Goal: Transaction & Acquisition: Book appointment/travel/reservation

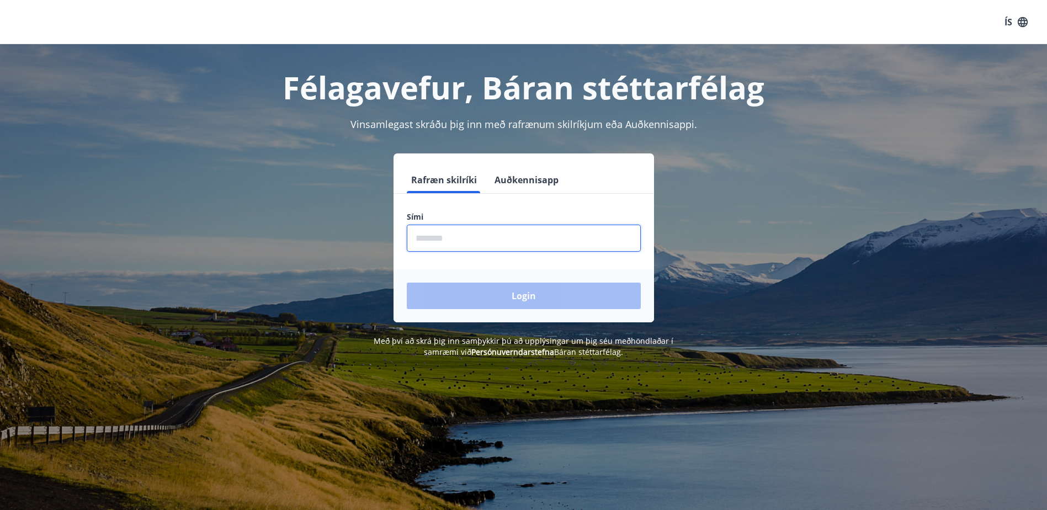
click at [534, 237] on input "phone" at bounding box center [524, 238] width 234 height 27
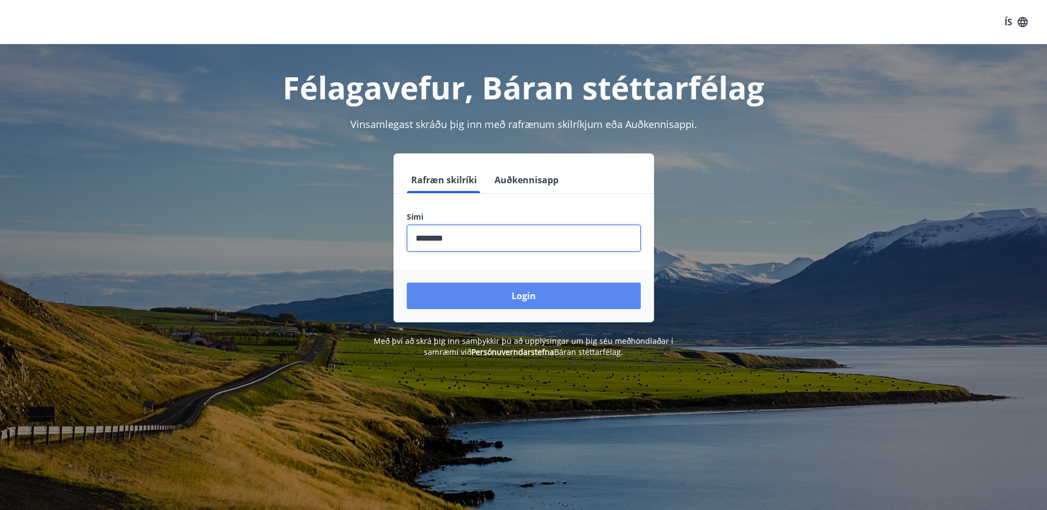
type input "********"
click at [524, 299] on button "Login" at bounding box center [524, 296] width 234 height 26
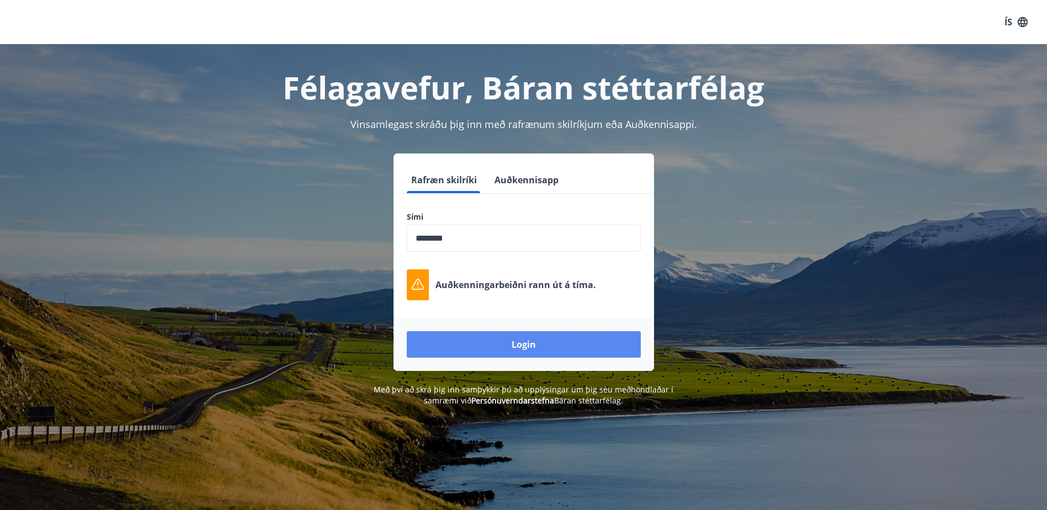
click at [591, 350] on button "Login" at bounding box center [524, 344] width 234 height 26
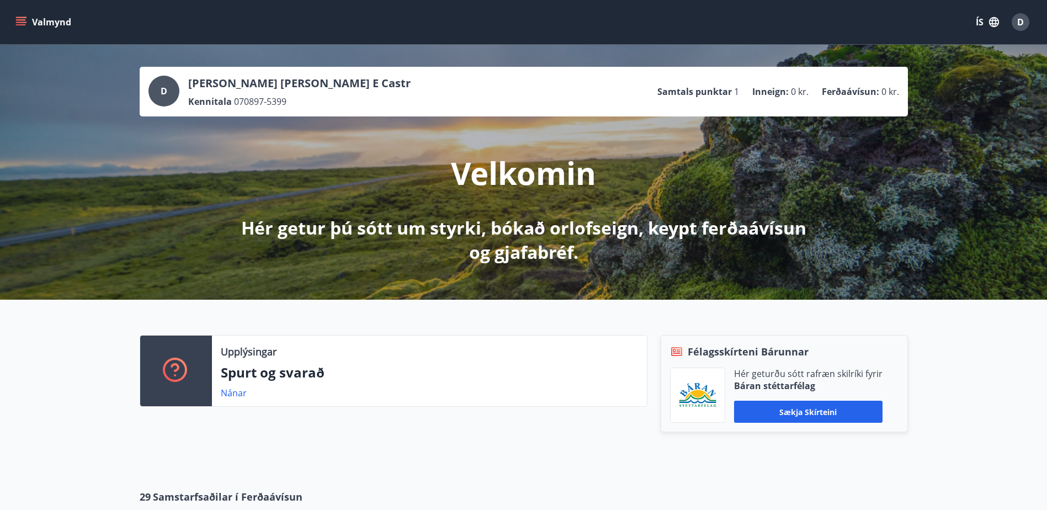
click at [981, 22] on button "ÍS" at bounding box center [987, 22] width 35 height 20
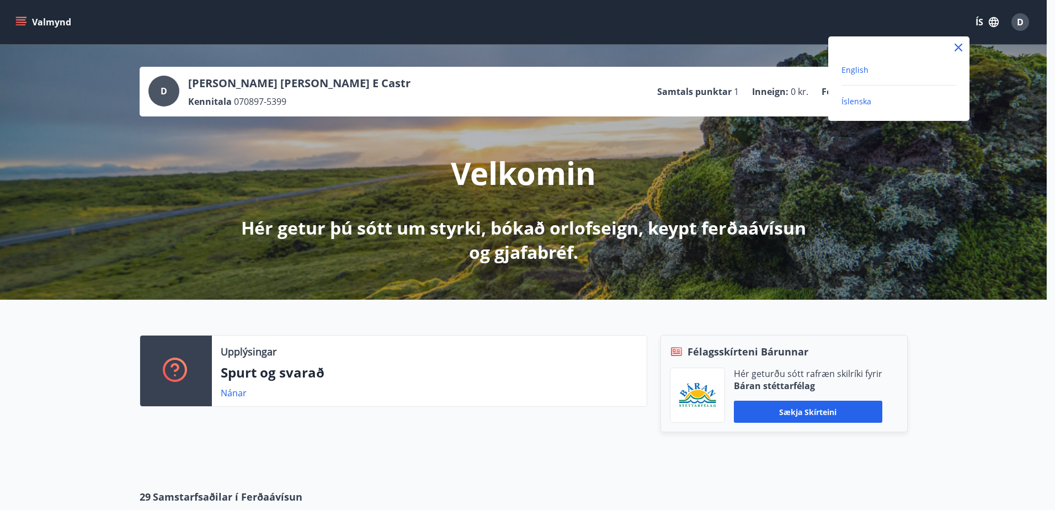
click at [859, 68] on span "English" at bounding box center [854, 70] width 27 height 10
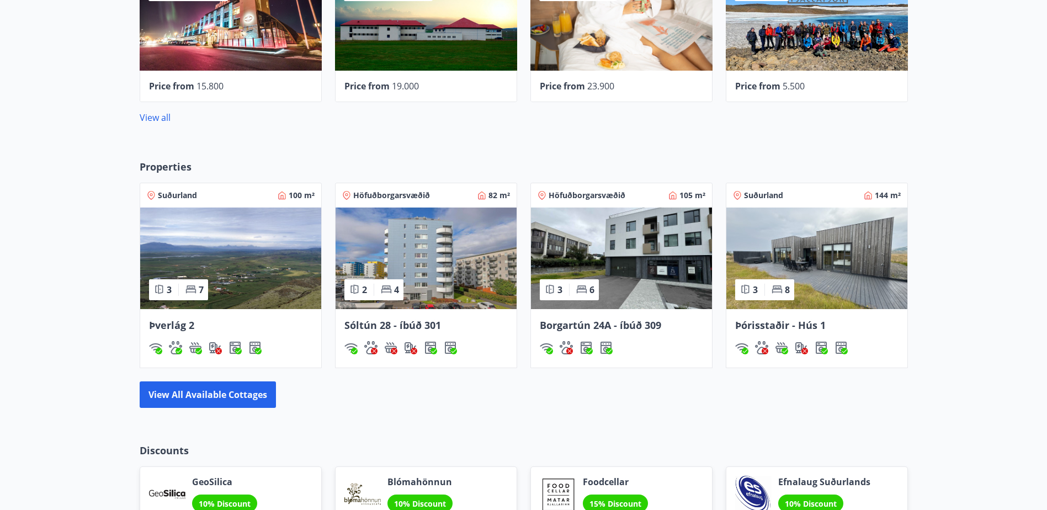
scroll to position [552, 0]
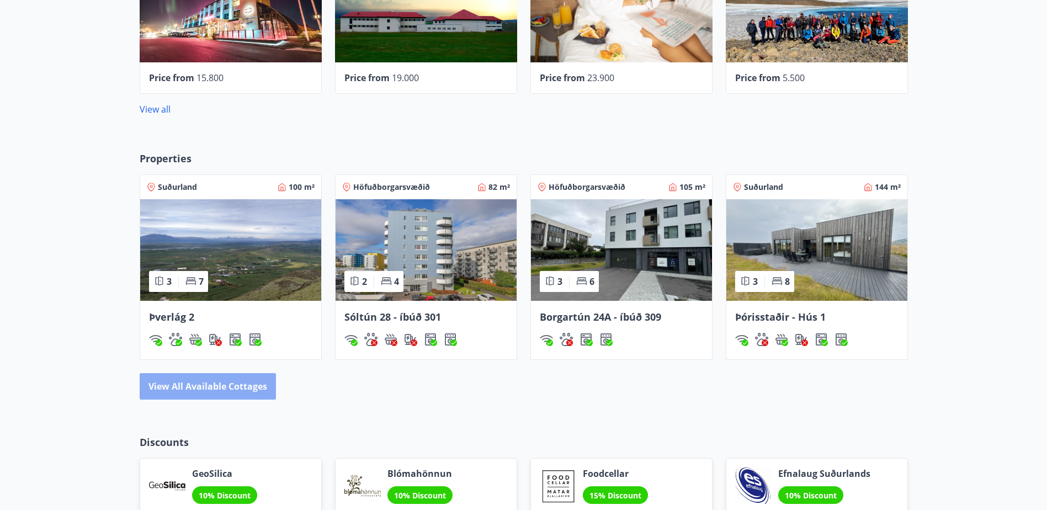
click at [242, 390] on button "View all available cottages" at bounding box center [208, 386] width 136 height 26
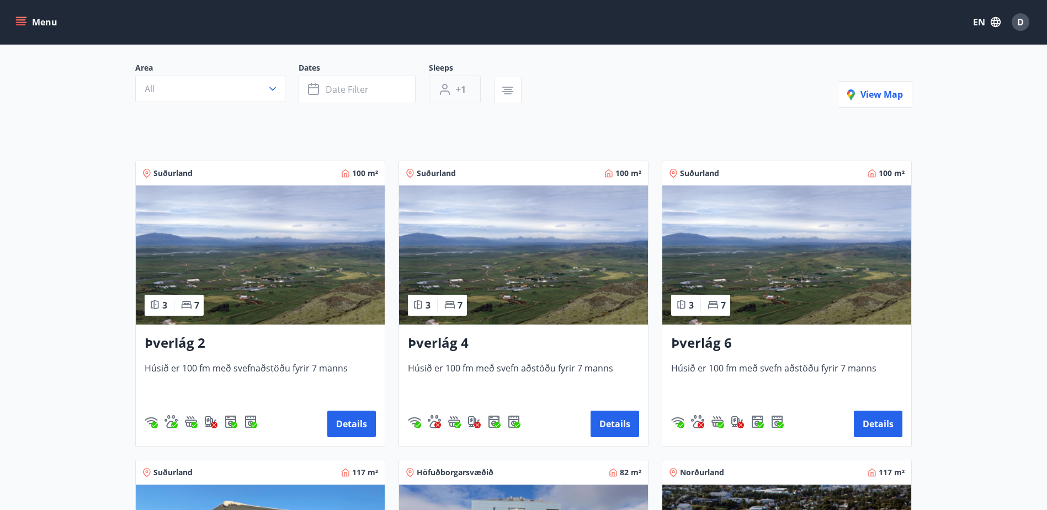
scroll to position [110, 0]
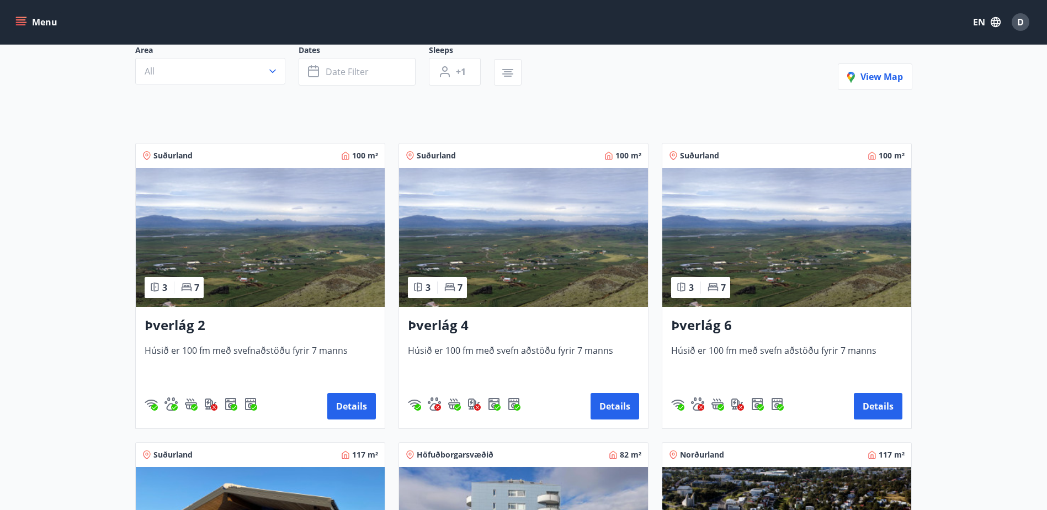
click at [565, 272] on img at bounding box center [523, 237] width 249 height 139
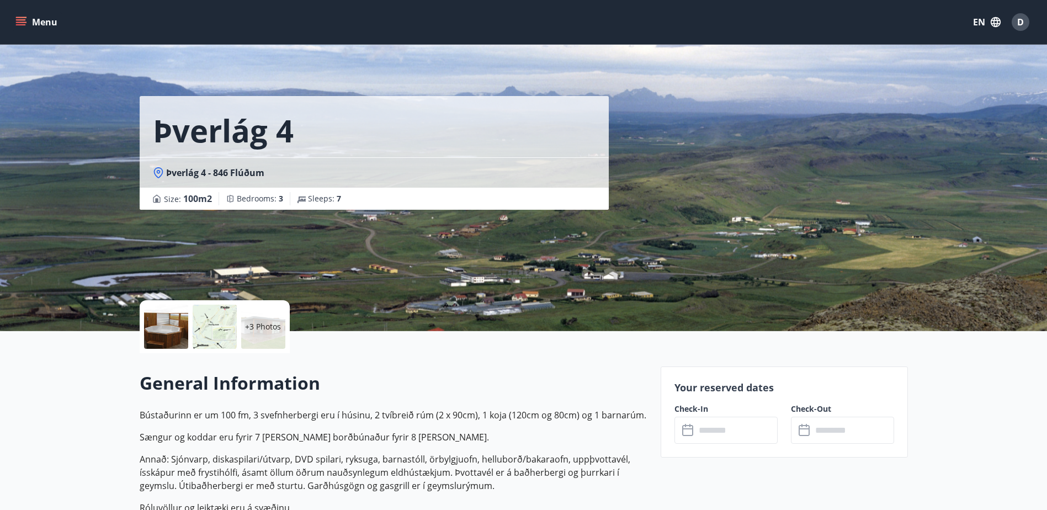
click at [164, 338] on div at bounding box center [166, 327] width 44 height 44
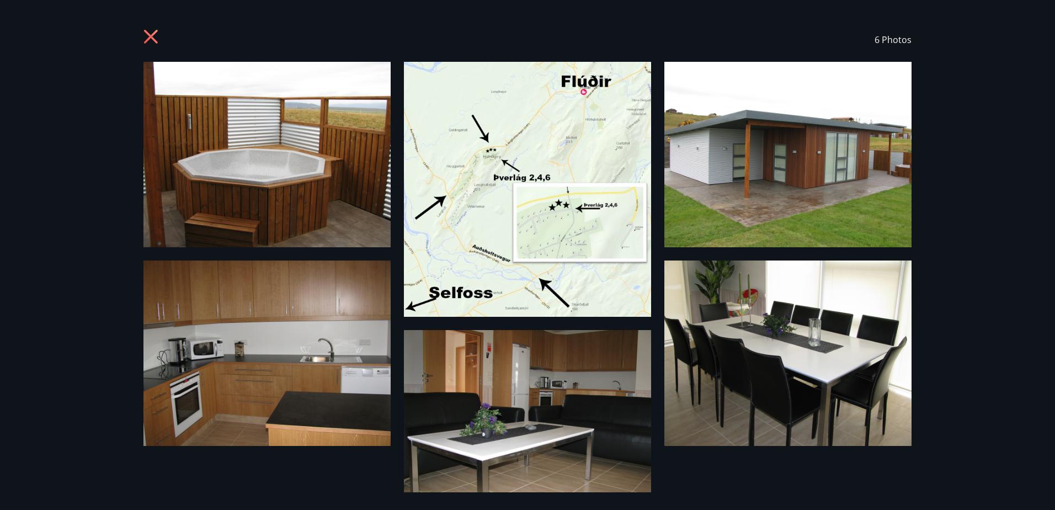
click at [153, 36] on icon at bounding box center [152, 38] width 18 height 18
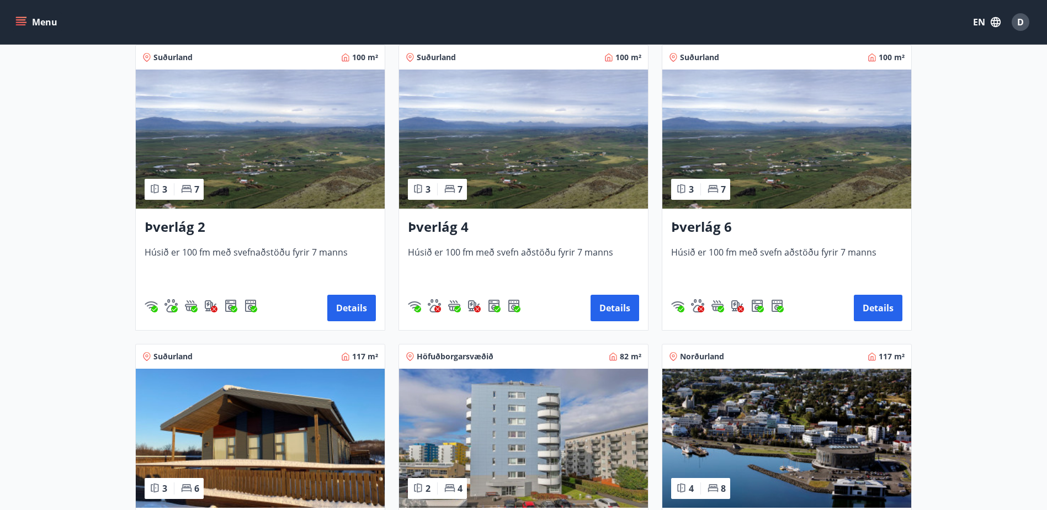
scroll to position [110, 0]
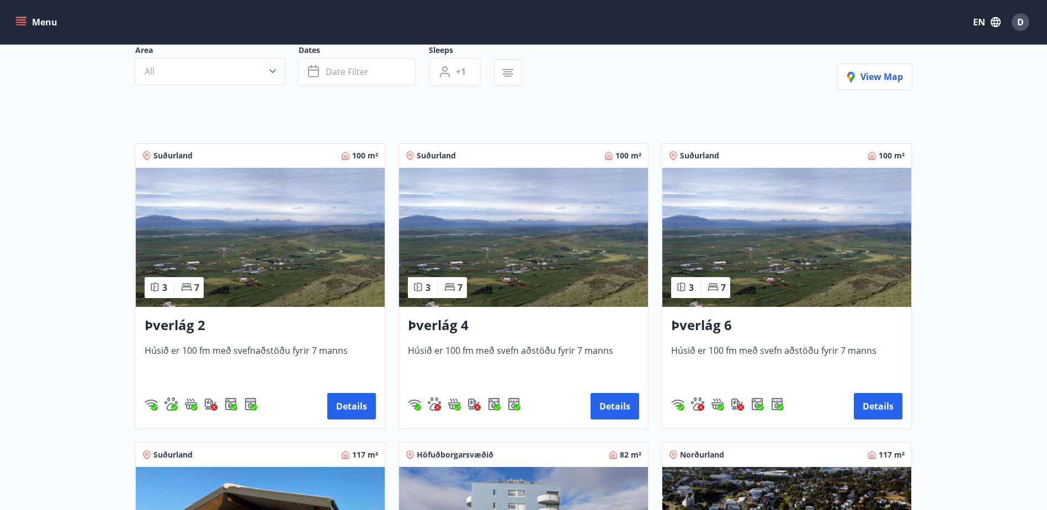
click at [480, 267] on img at bounding box center [523, 237] width 249 height 139
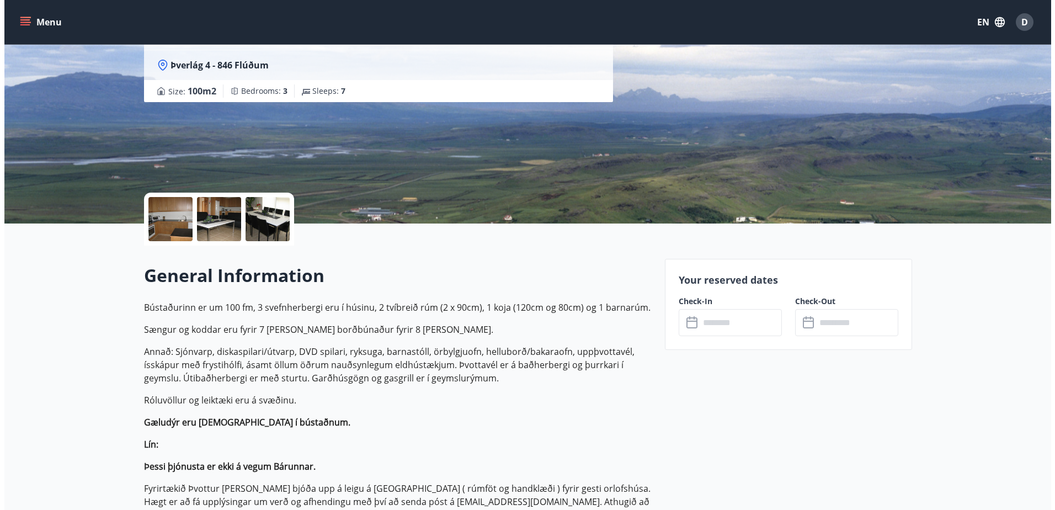
scroll to position [110, 0]
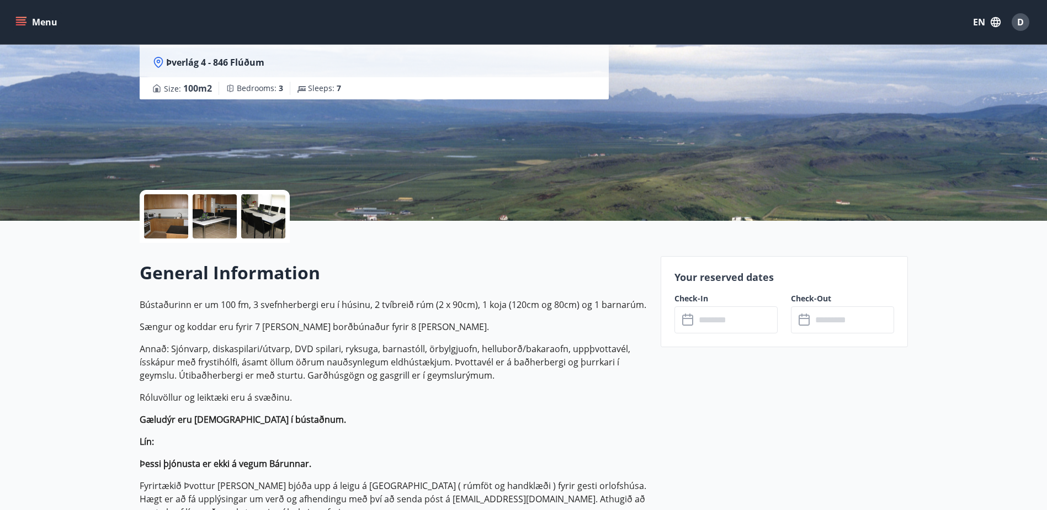
click at [159, 226] on div at bounding box center [166, 216] width 44 height 44
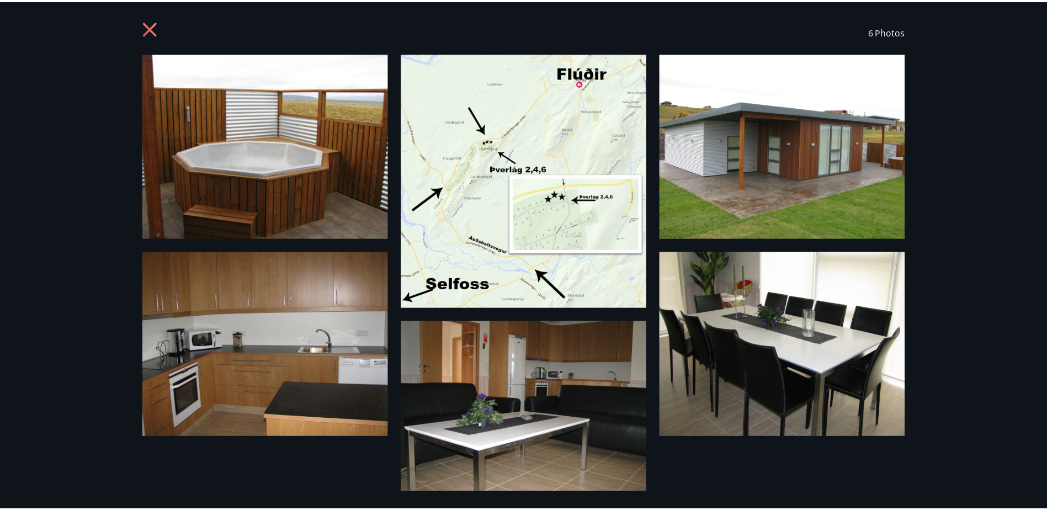
scroll to position [0, 0]
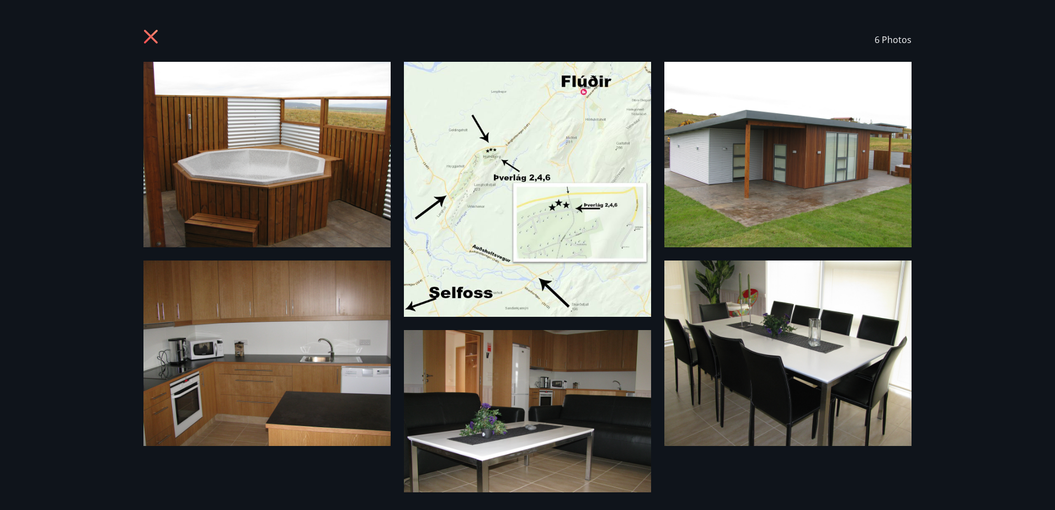
click at [150, 24] on div "6 Photos" at bounding box center [527, 40] width 768 height 44
click at [153, 34] on icon at bounding box center [151, 37] width 14 height 14
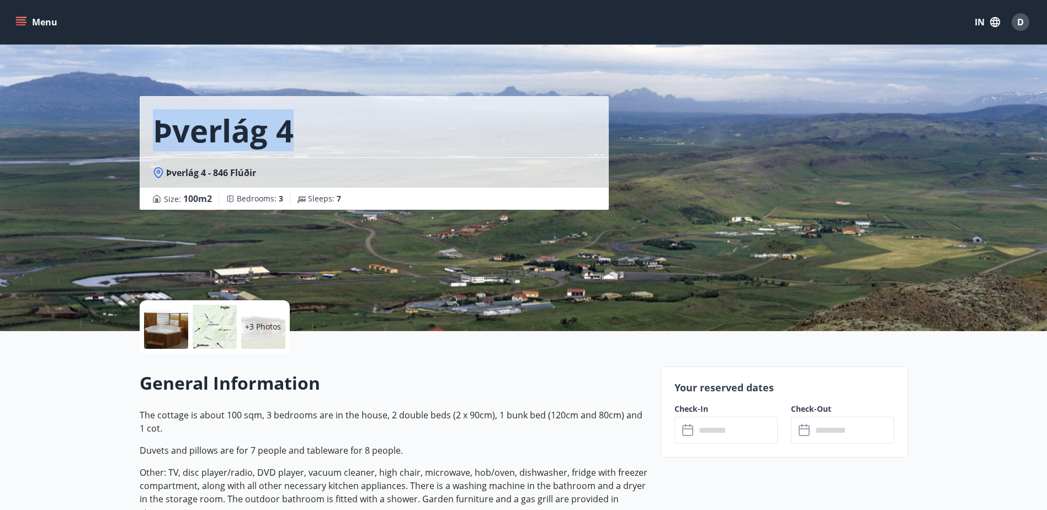
drag, startPoint x: 312, startPoint y: 135, endPoint x: 145, endPoint y: 118, distance: 167.6
click at [145, 118] on div "Þverlág 4" at bounding box center [374, 126] width 469 height 61
copy h1 "Þverlág 4"
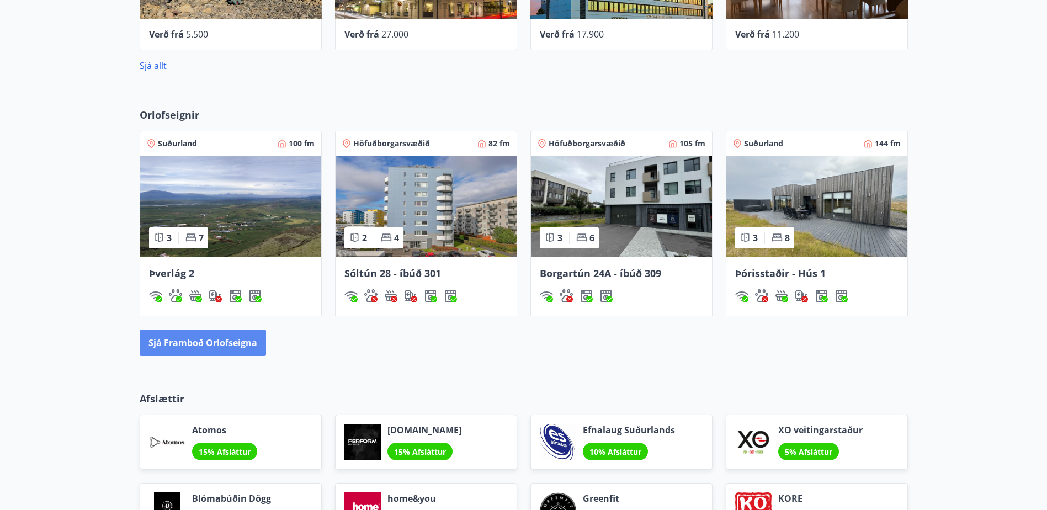
scroll to position [607, 0]
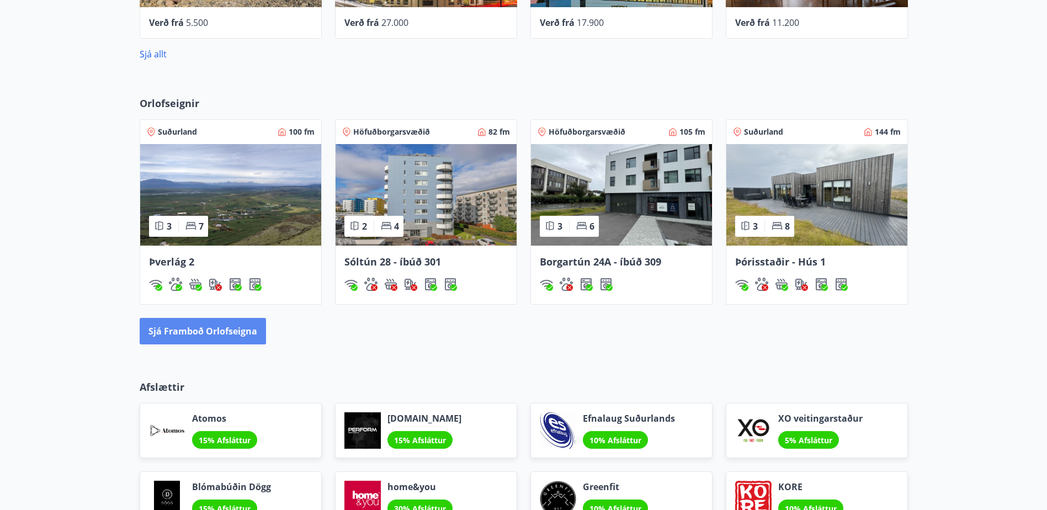
click at [237, 335] on button "Sjá framboð orlofseigna" at bounding box center [203, 331] width 126 height 26
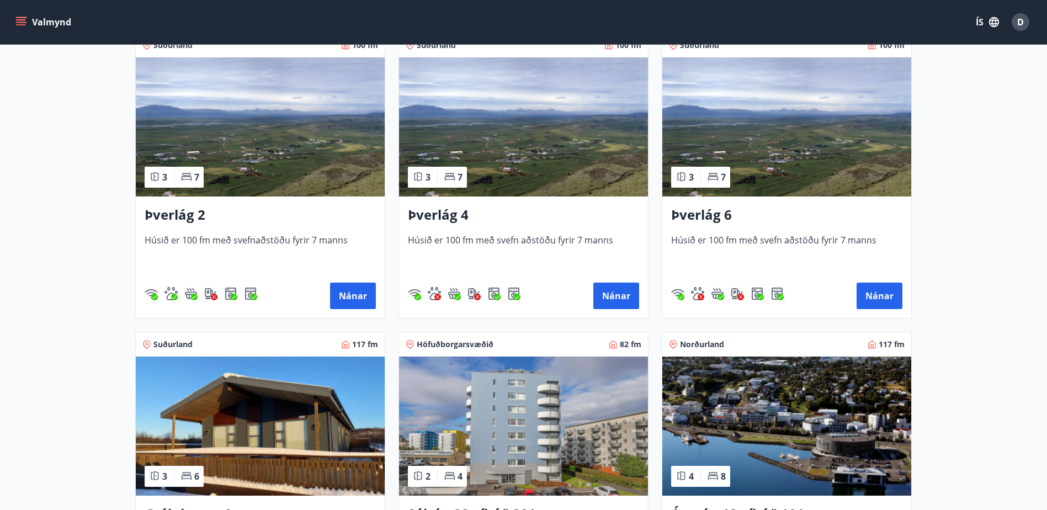
scroll to position [166, 0]
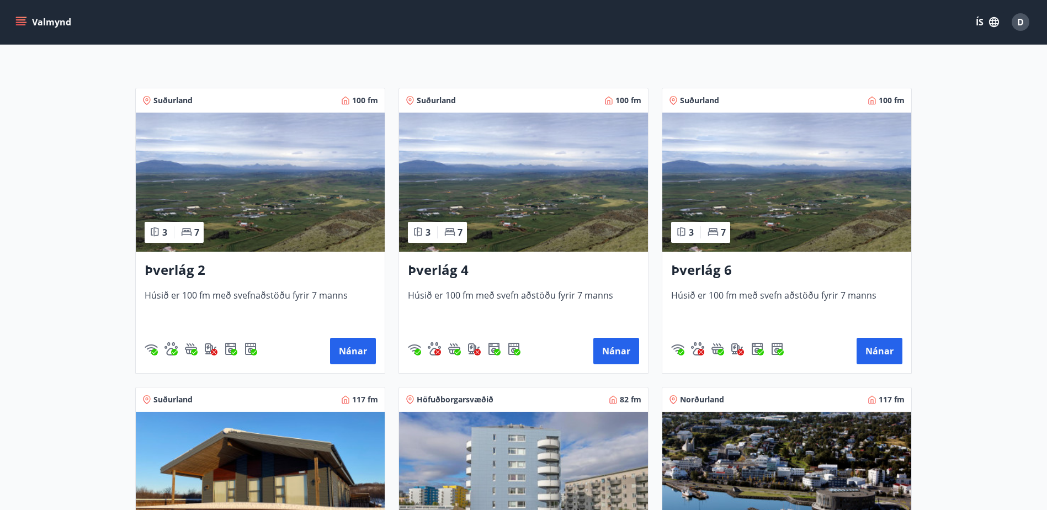
click at [579, 158] on img at bounding box center [523, 182] width 249 height 139
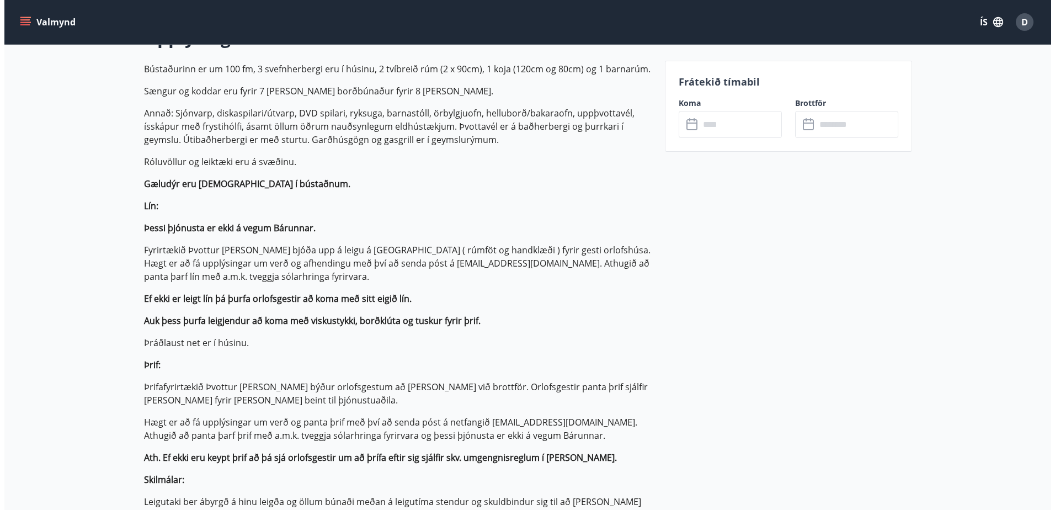
scroll to position [166, 0]
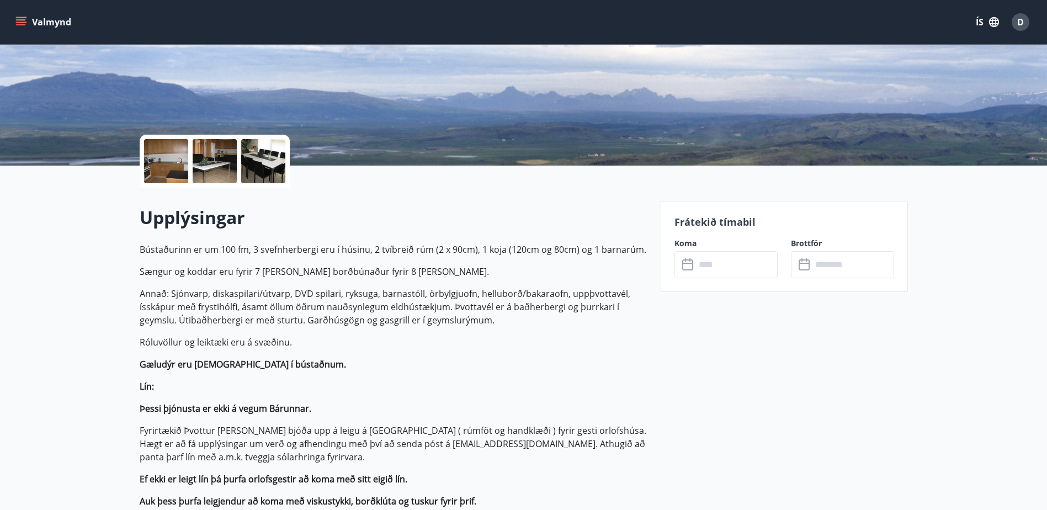
click at [156, 167] on div at bounding box center [166, 161] width 44 height 44
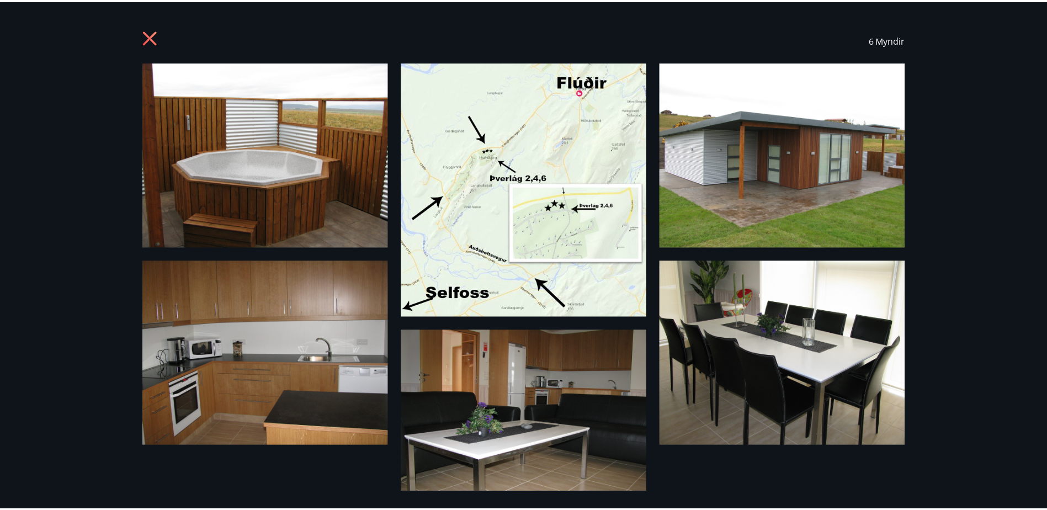
scroll to position [26, 0]
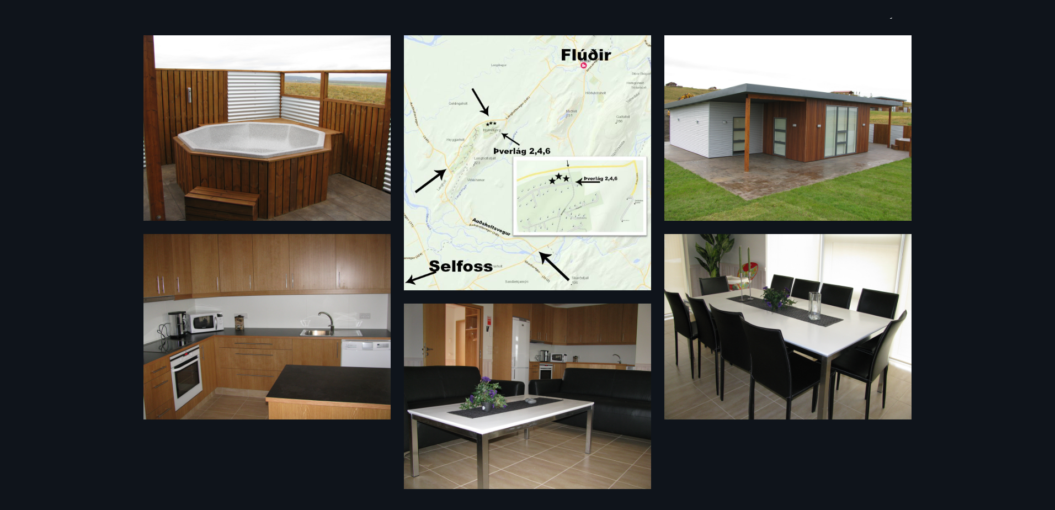
click at [1035, 120] on div "6 Myndir" at bounding box center [527, 255] width 1055 height 510
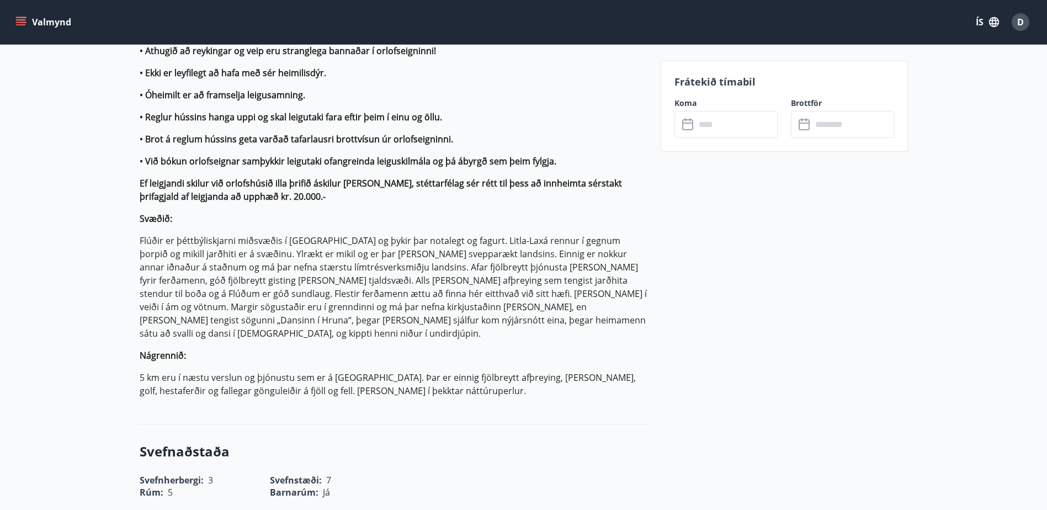
scroll to position [938, 0]
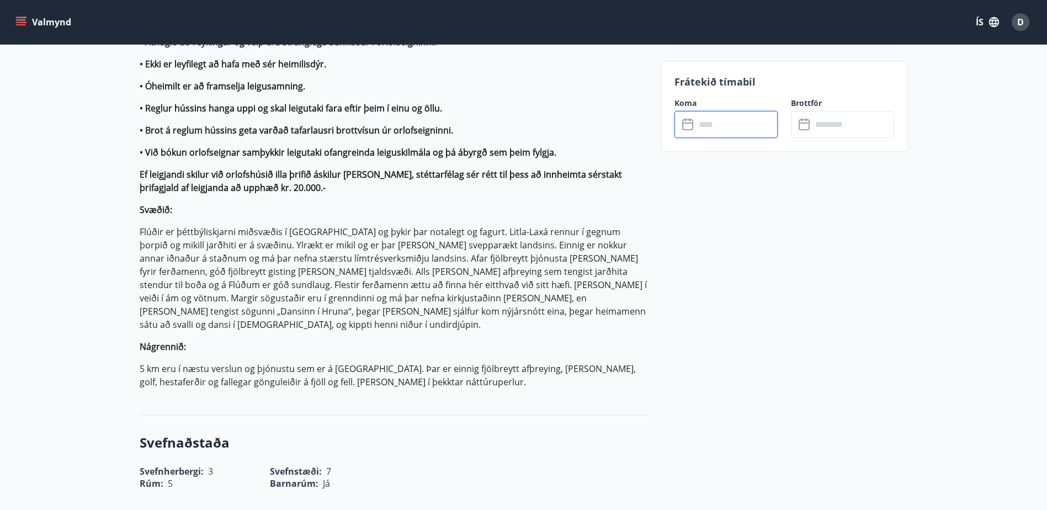
click at [715, 131] on input "text" at bounding box center [736, 124] width 82 height 27
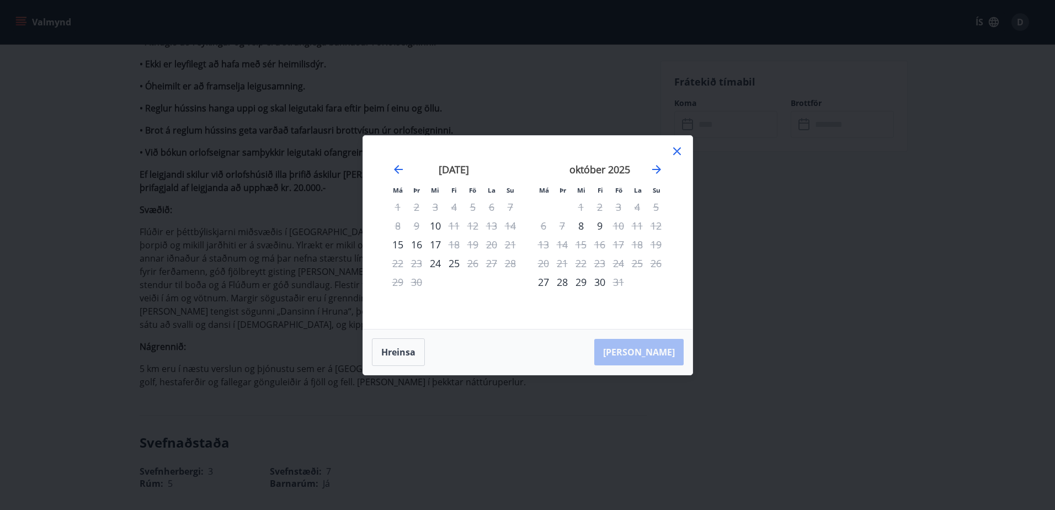
click at [678, 156] on icon at bounding box center [676, 151] width 13 height 13
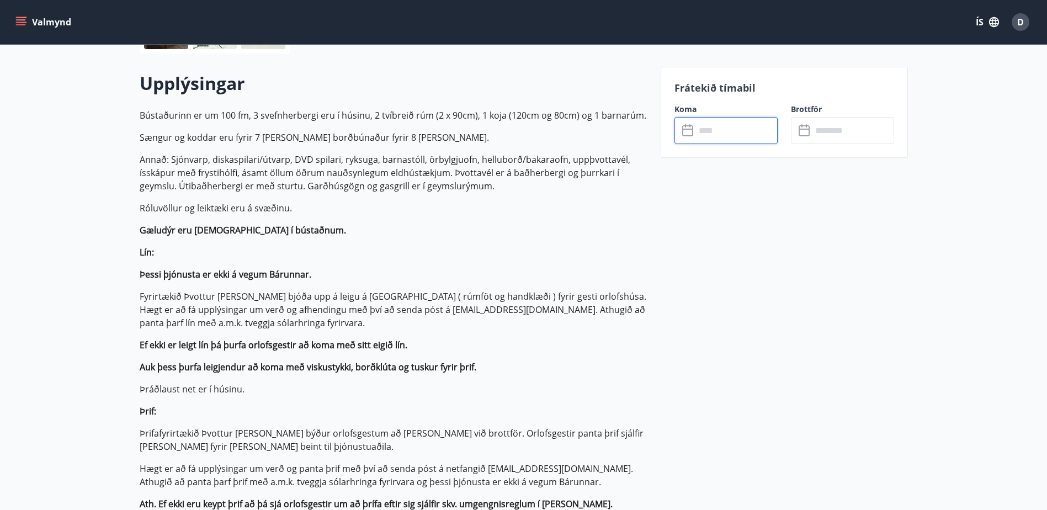
scroll to position [0, 0]
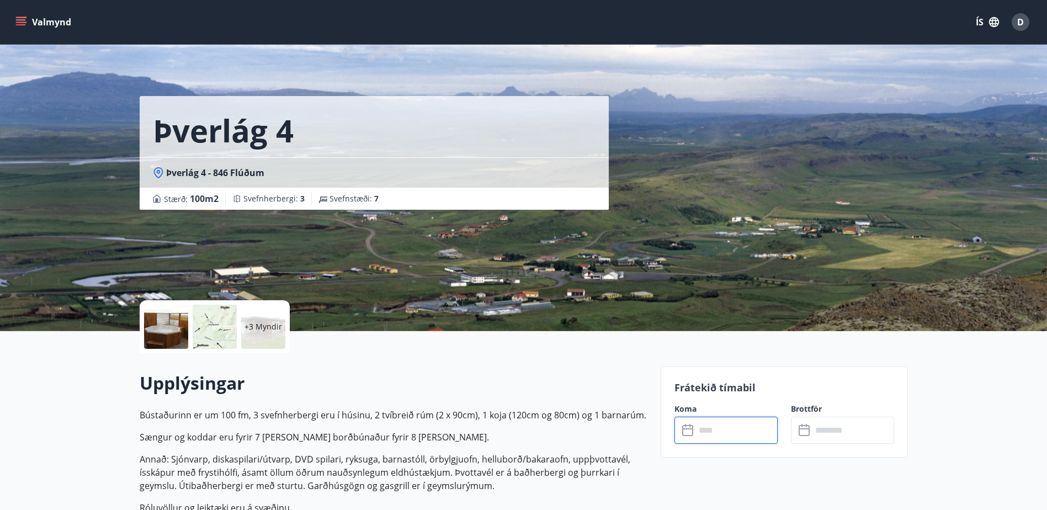
click at [986, 18] on button "ÍS" at bounding box center [987, 22] width 35 height 20
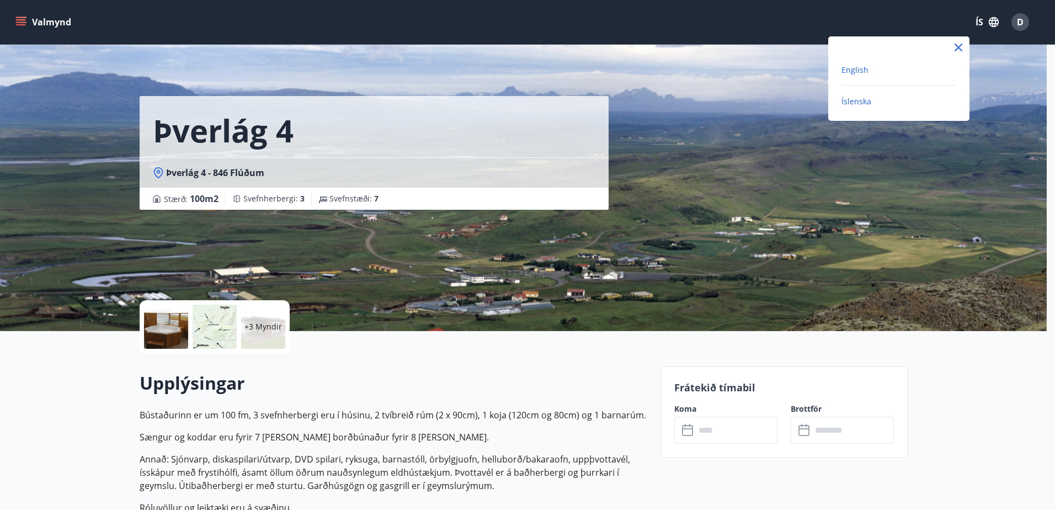
click at [860, 65] on span "English" at bounding box center [854, 70] width 27 height 10
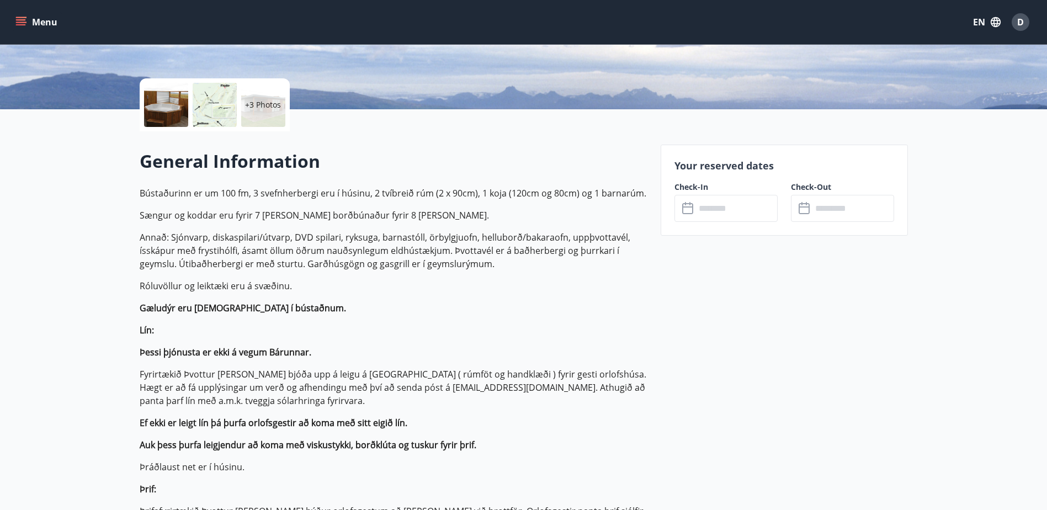
scroll to position [221, 0]
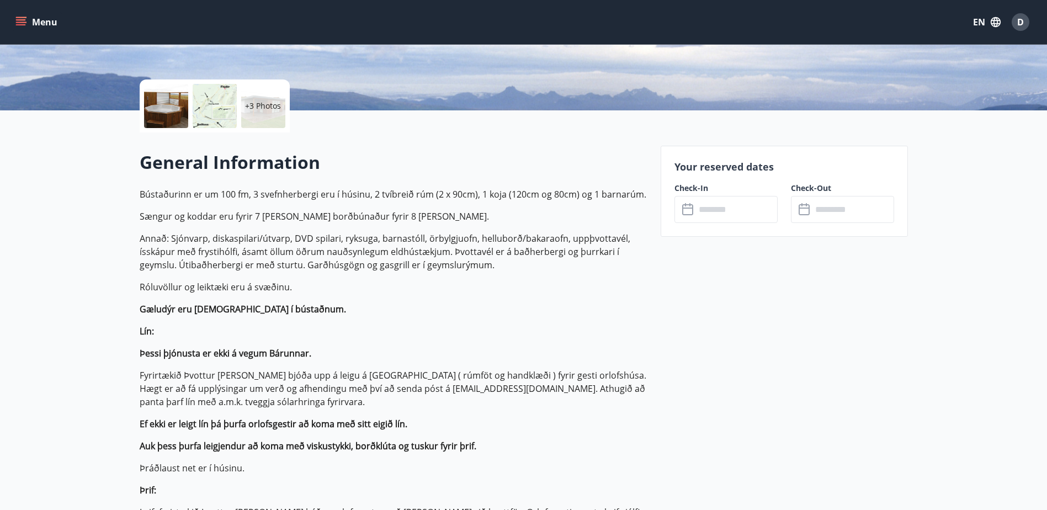
click at [731, 210] on input "text" at bounding box center [736, 209] width 82 height 27
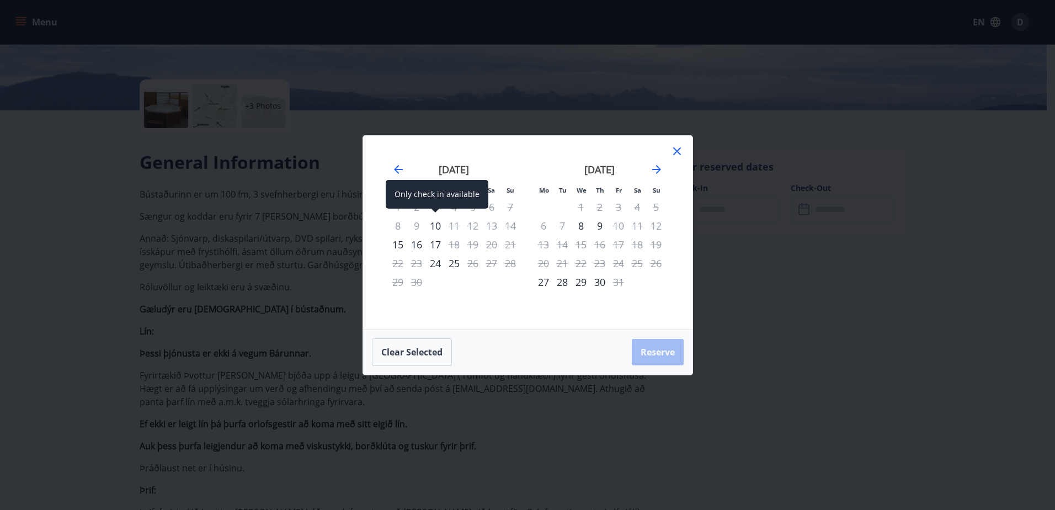
click at [435, 226] on div "10" at bounding box center [435, 225] width 19 height 19
click at [456, 223] on div "11" at bounding box center [454, 225] width 19 height 19
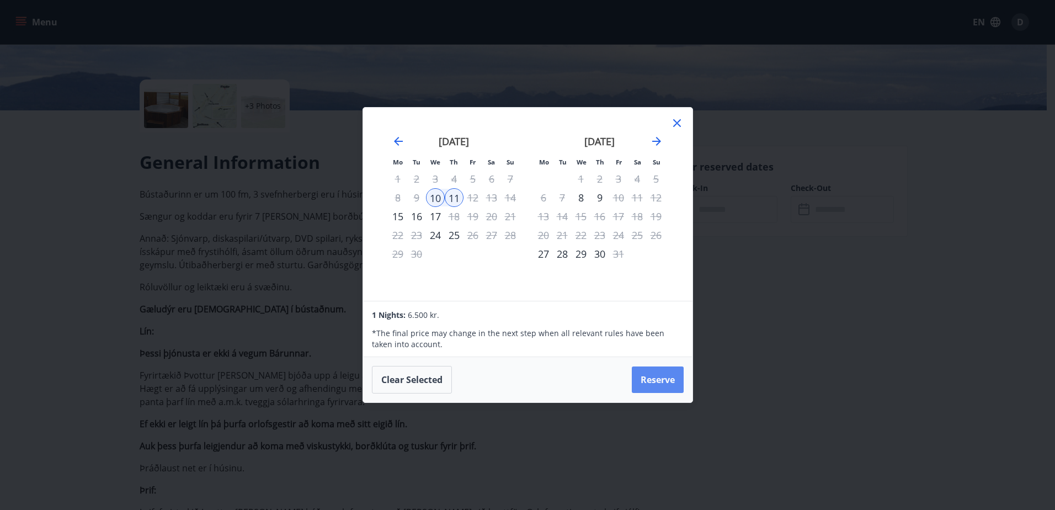
click at [642, 383] on button "Reserve" at bounding box center [658, 379] width 52 height 26
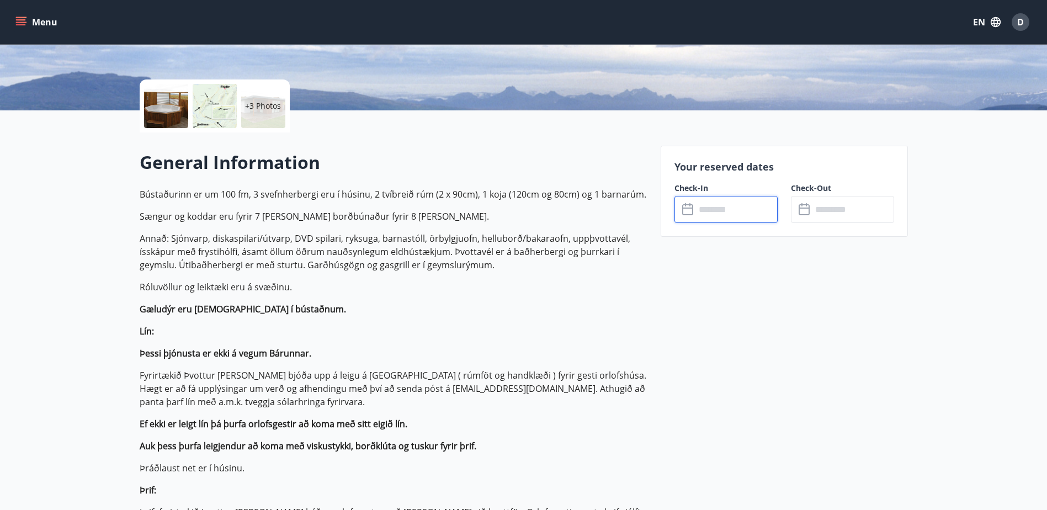
type input "******"
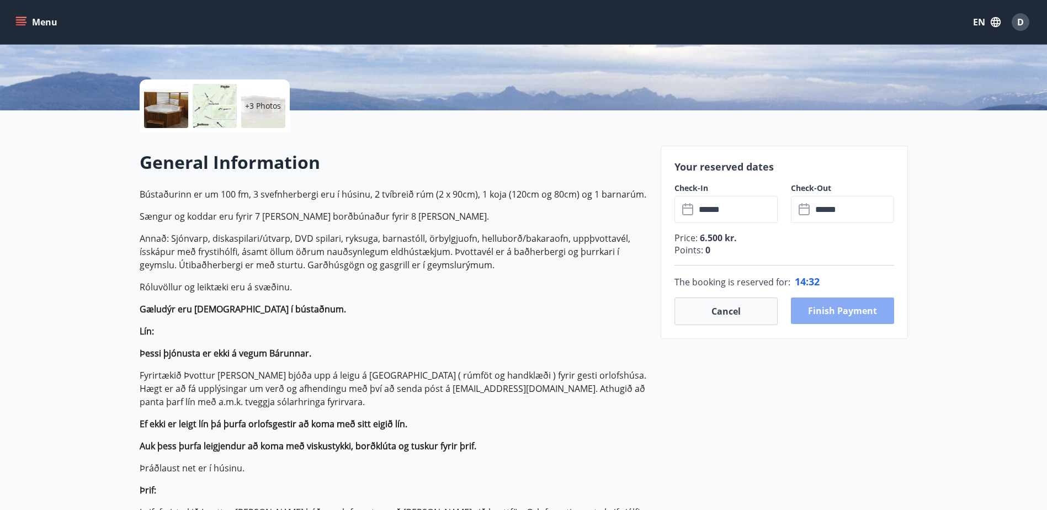
click at [854, 315] on button "Finish payment" at bounding box center [842, 310] width 103 height 26
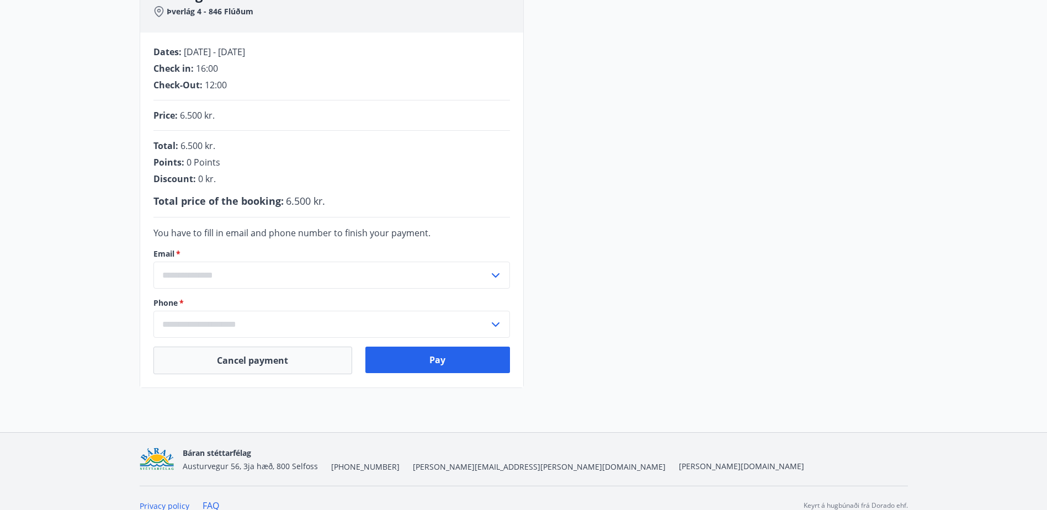
scroll to position [207, 0]
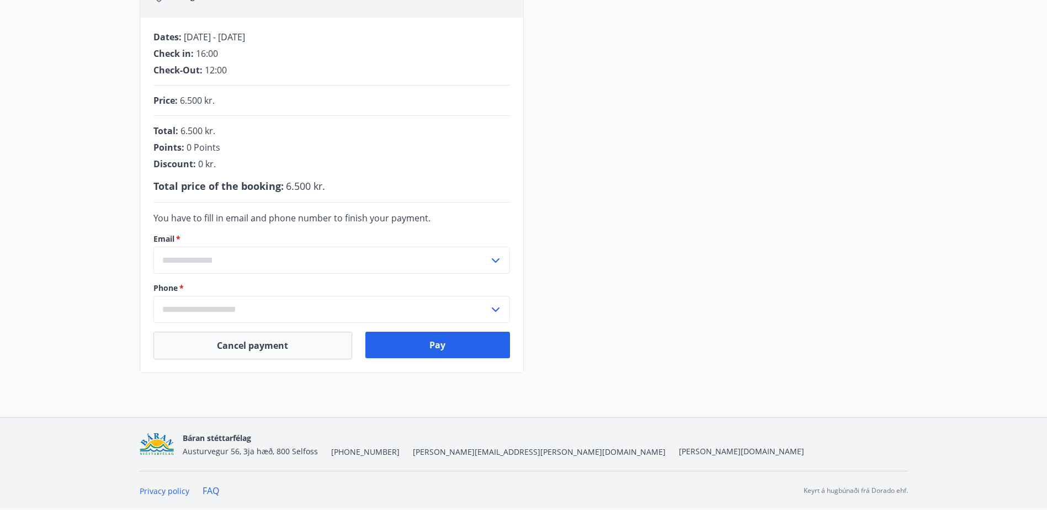
click at [233, 259] on input "text" at bounding box center [320, 260] width 335 height 27
click at [251, 291] on li "Add a new email" at bounding box center [331, 284] width 355 height 20
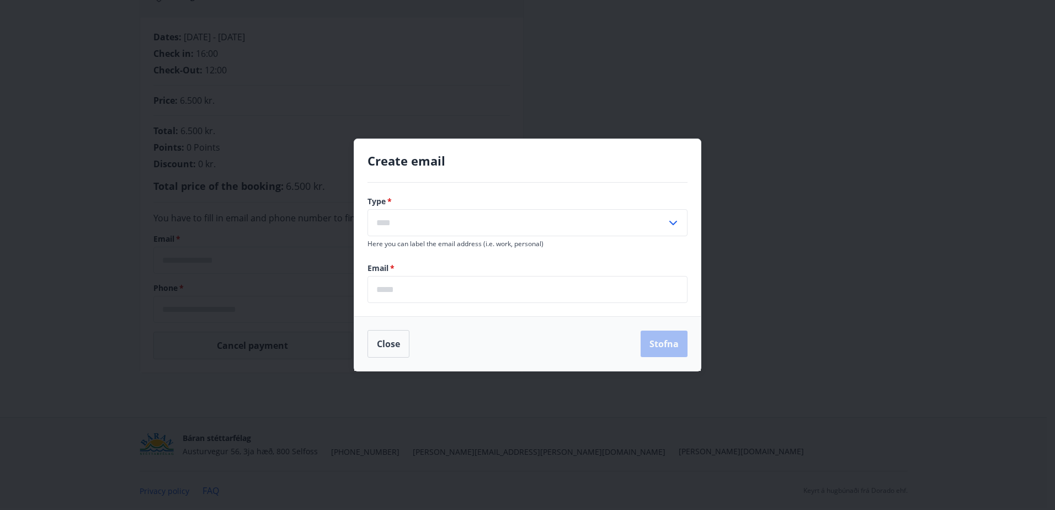
click at [454, 226] on input "text" at bounding box center [516, 222] width 299 height 27
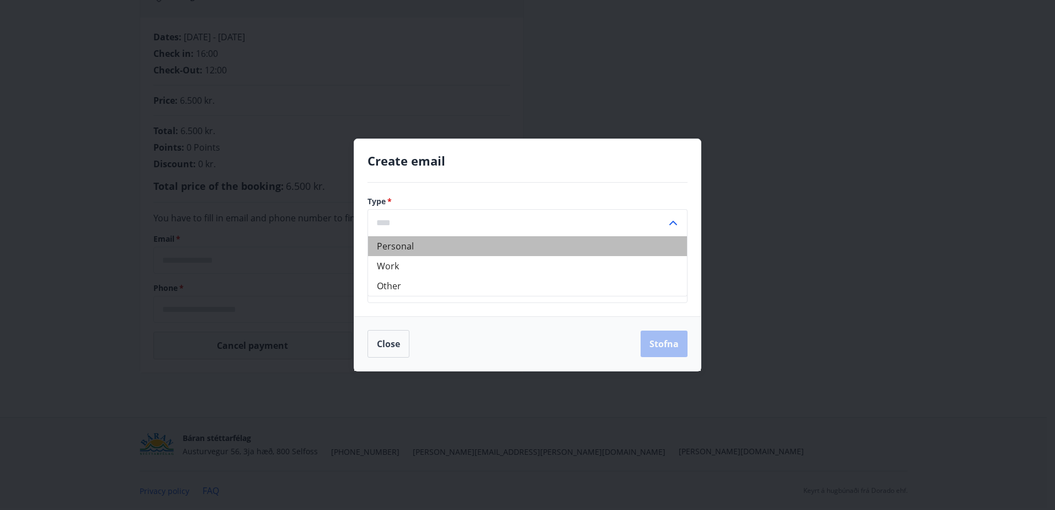
click at [427, 239] on li "Personal" at bounding box center [527, 246] width 319 height 20
type input "********"
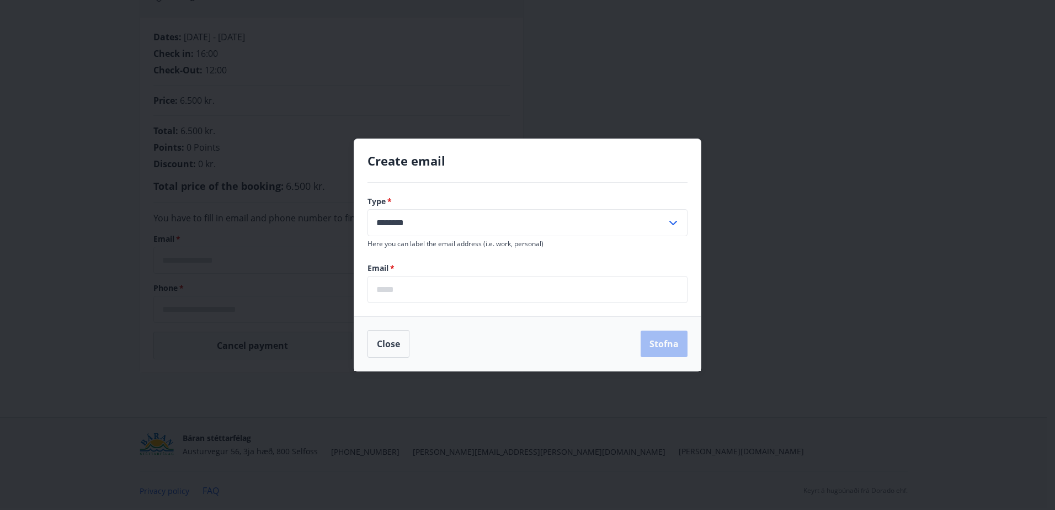
drag, startPoint x: 412, startPoint y: 287, endPoint x: 402, endPoint y: 286, distance: 9.9
click at [412, 287] on input "email" at bounding box center [527, 289] width 320 height 27
type input "**********"
click at [660, 354] on button "Stofna" at bounding box center [664, 344] width 47 height 26
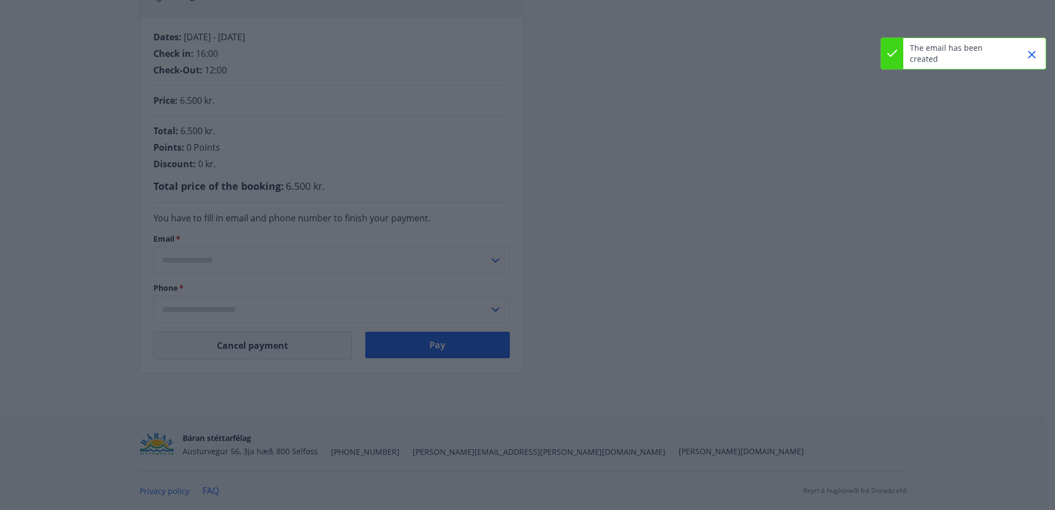
type input "**********"
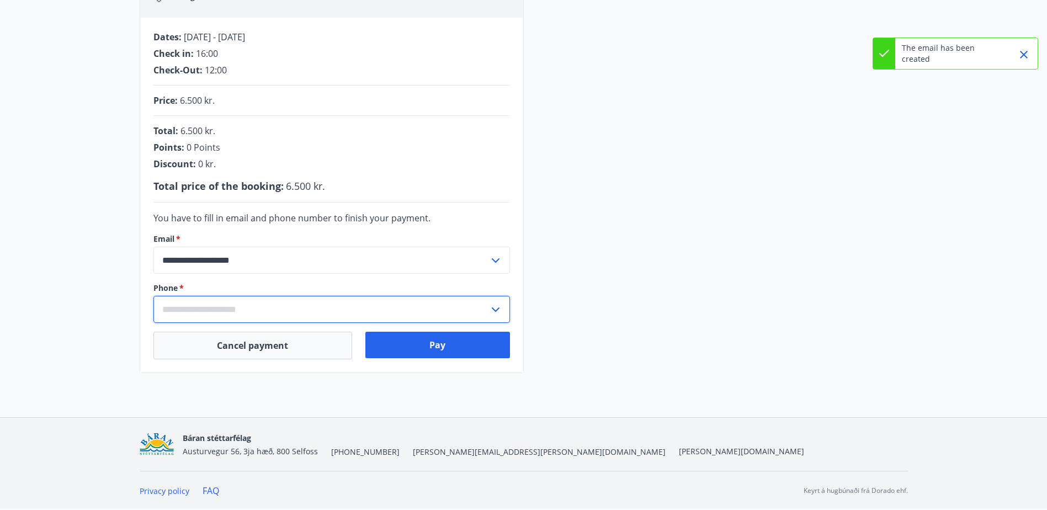
click at [311, 307] on input "text" at bounding box center [320, 309] width 335 height 27
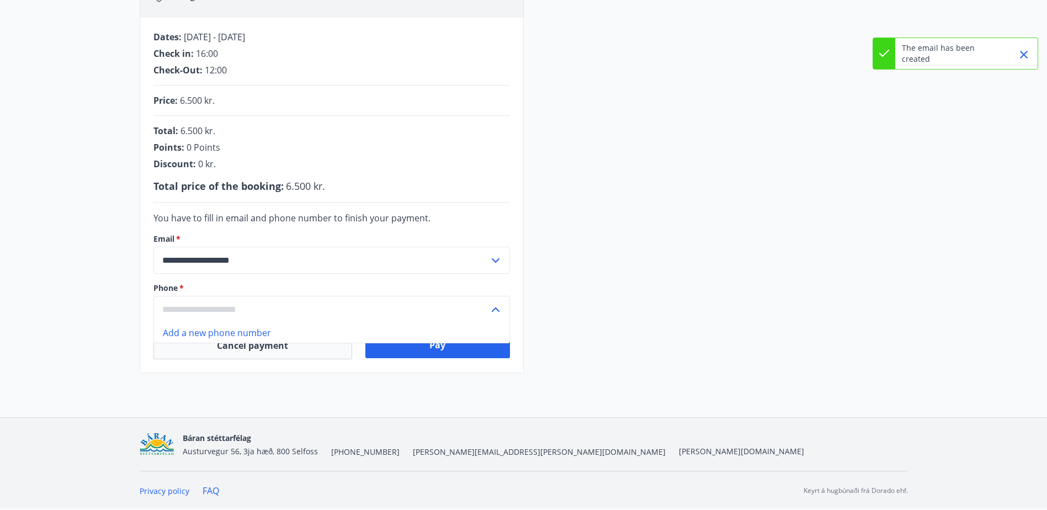
click at [264, 332] on li "Add a new phone number" at bounding box center [331, 333] width 355 height 20
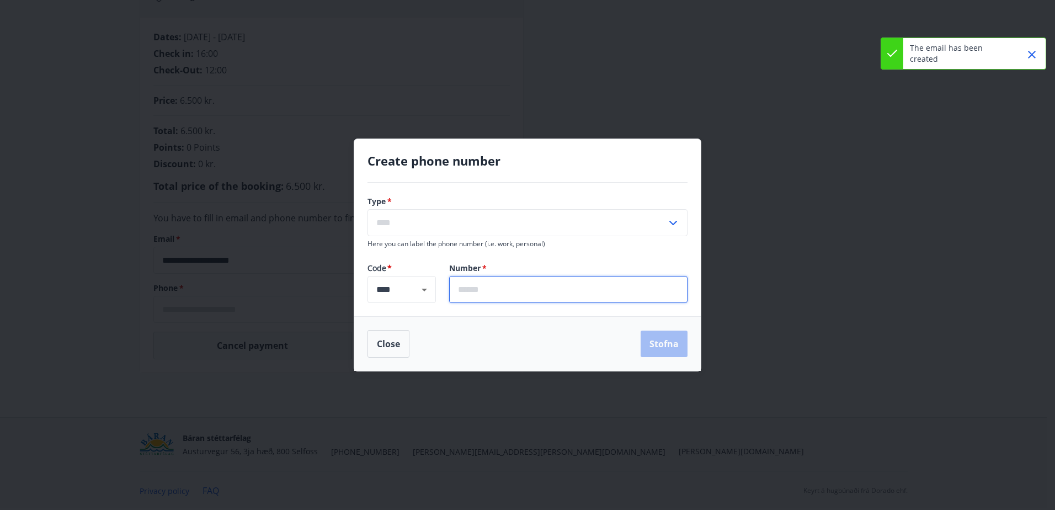
click at [471, 301] on input "text" at bounding box center [568, 289] width 238 height 27
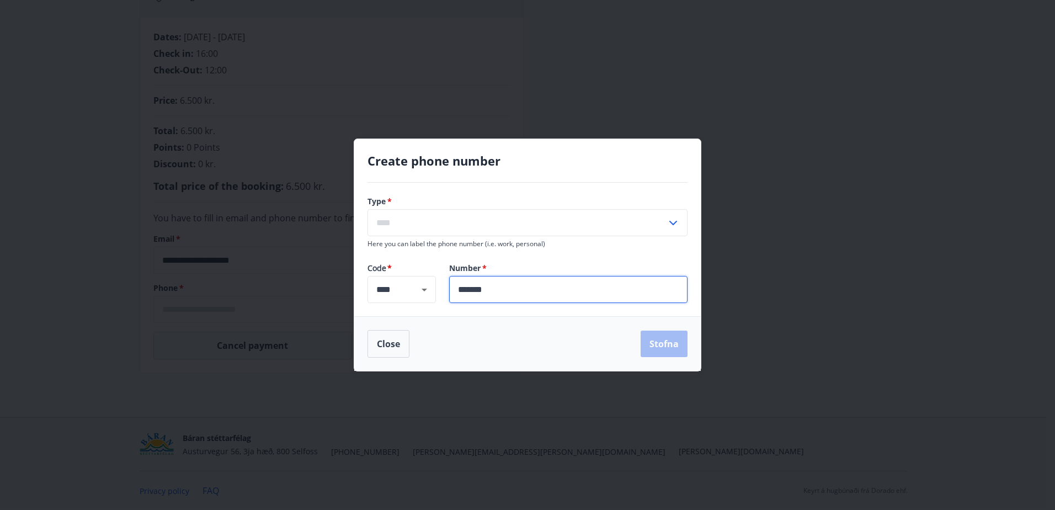
type input "*******"
click at [443, 208] on div "Type   * ​" at bounding box center [527, 216] width 320 height 40
click at [500, 192] on div "Type   * ​ Here you can label the phone number (i.e. work, personal) Code * ***…" at bounding box center [527, 250] width 347 height 134
click at [475, 219] on input "text" at bounding box center [516, 222] width 299 height 27
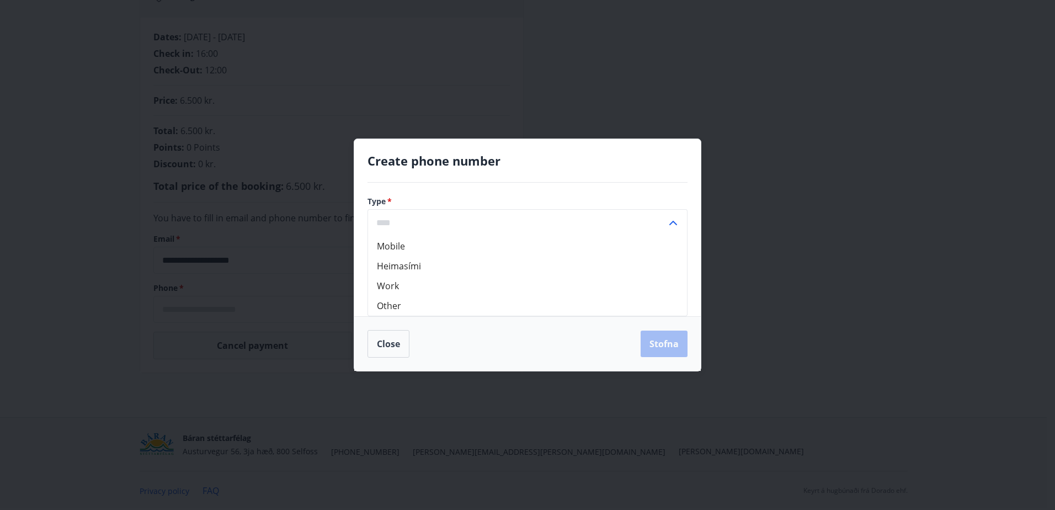
click at [404, 248] on li "Mobile" at bounding box center [527, 246] width 319 height 20
type input "******"
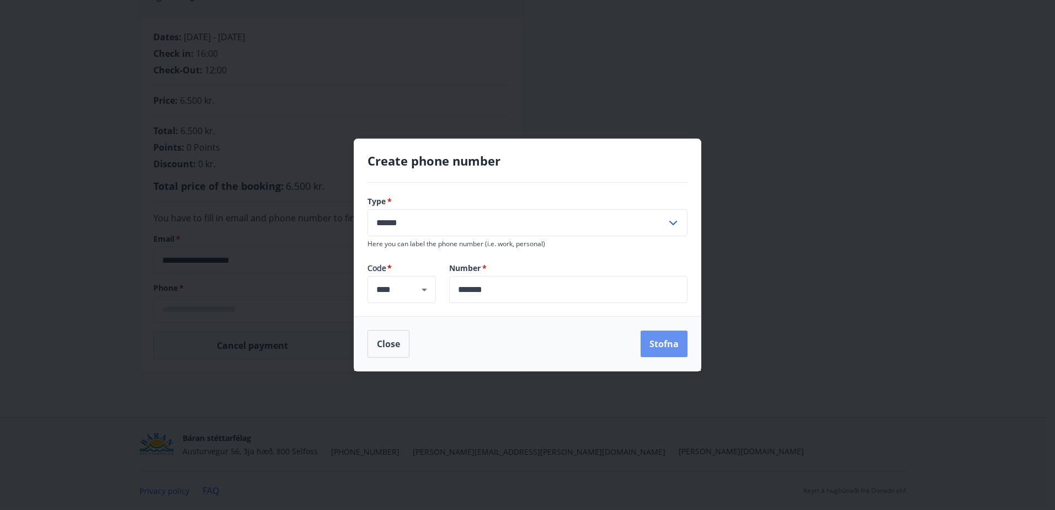
click at [653, 342] on button "Stofna" at bounding box center [664, 344] width 47 height 26
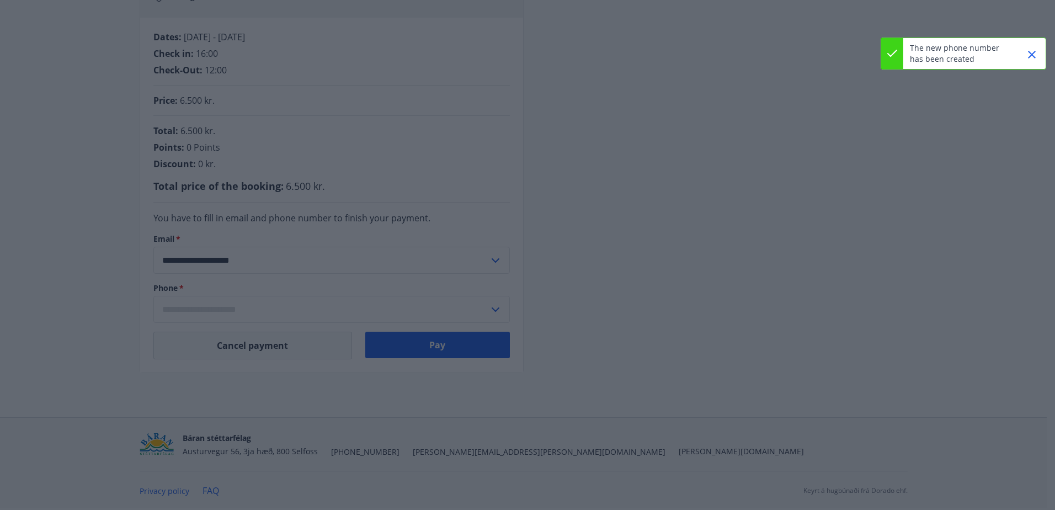
type input "**********"
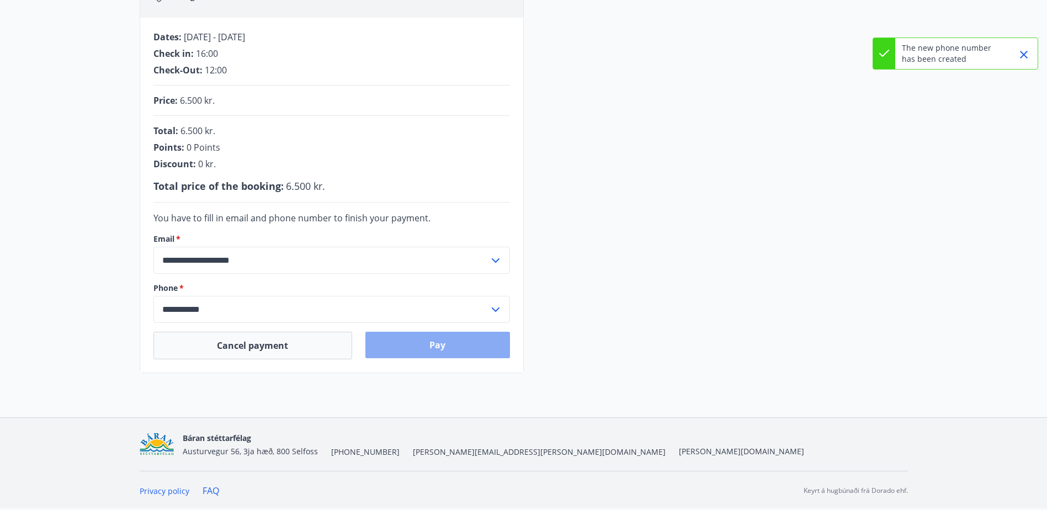
click at [469, 347] on button "Pay" at bounding box center [437, 345] width 145 height 26
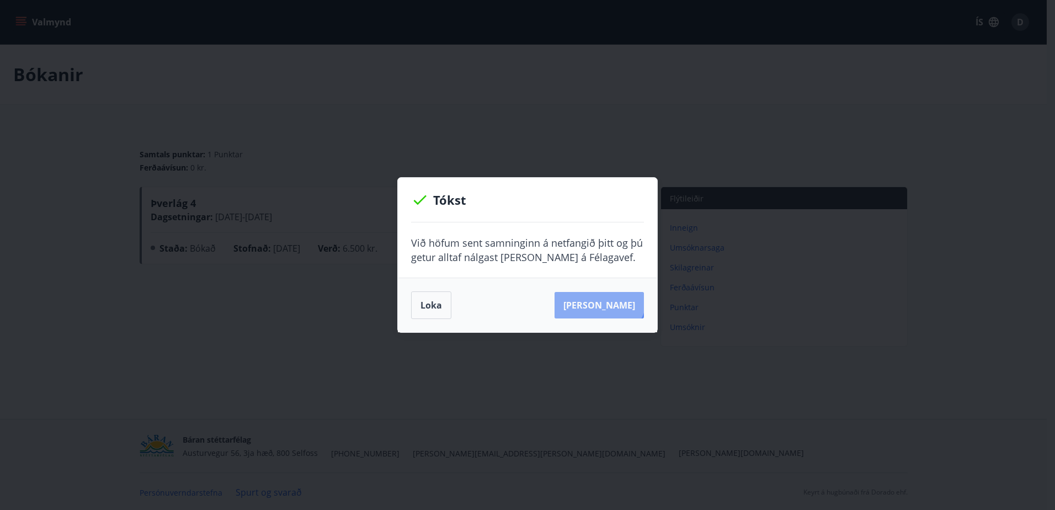
click at [616, 296] on button "[PERSON_NAME]" at bounding box center [599, 305] width 89 height 26
click at [439, 307] on button "Loka" at bounding box center [431, 305] width 40 height 28
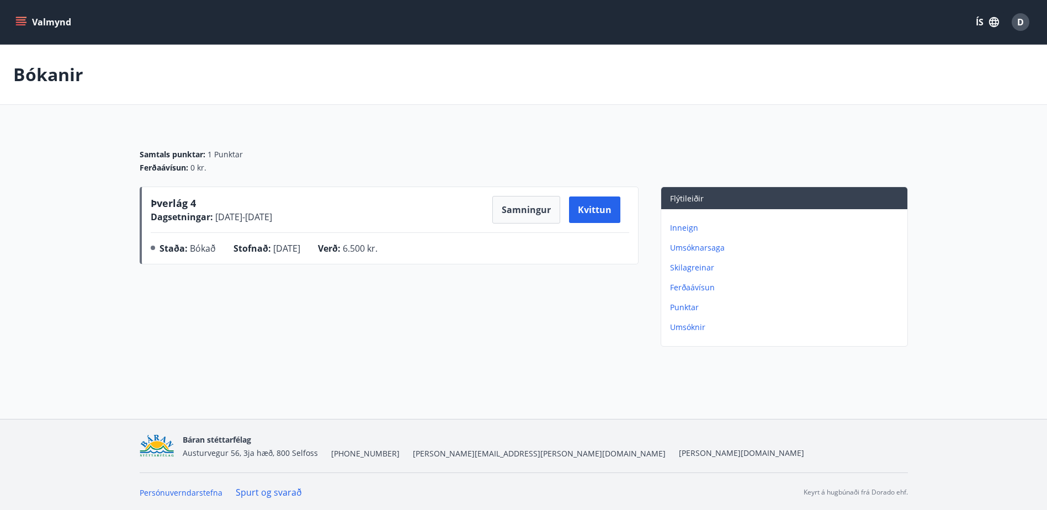
click at [981, 17] on button "ÍS" at bounding box center [987, 22] width 35 height 20
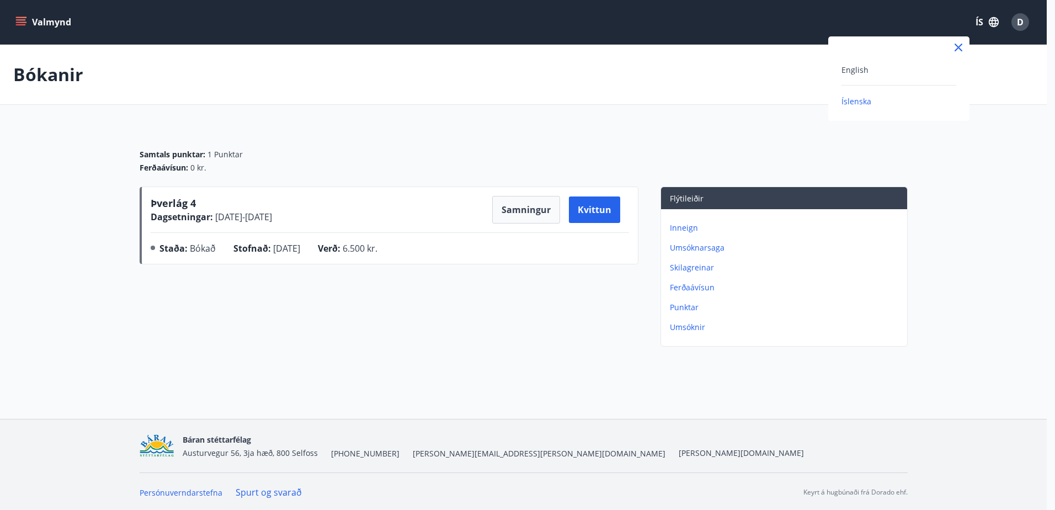
click at [841, 72] on div "English Íslenska" at bounding box center [898, 85] width 141 height 45
click at [861, 68] on span "English" at bounding box center [854, 70] width 27 height 10
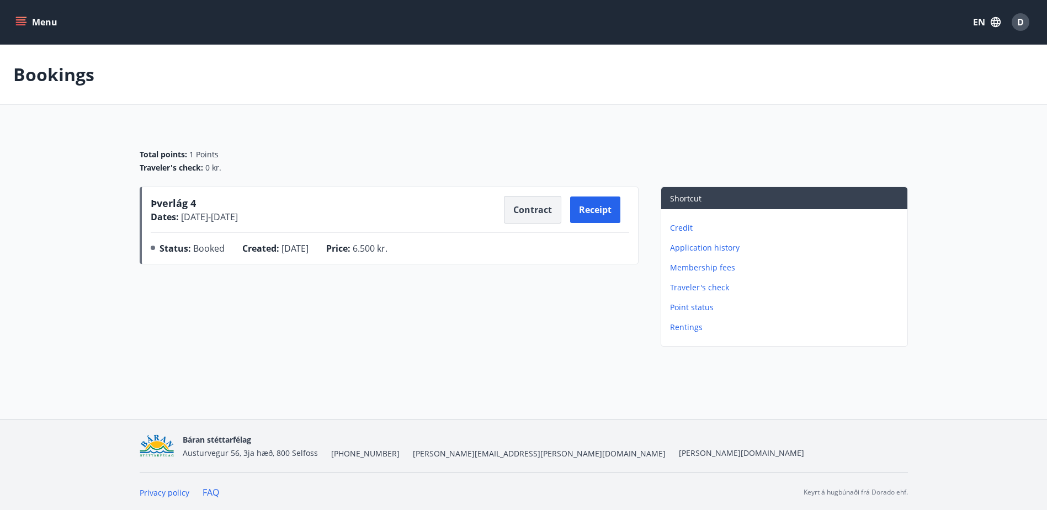
click at [545, 210] on button "Contract" at bounding box center [532, 210] width 57 height 28
